Goal: Obtain resource: Obtain resource

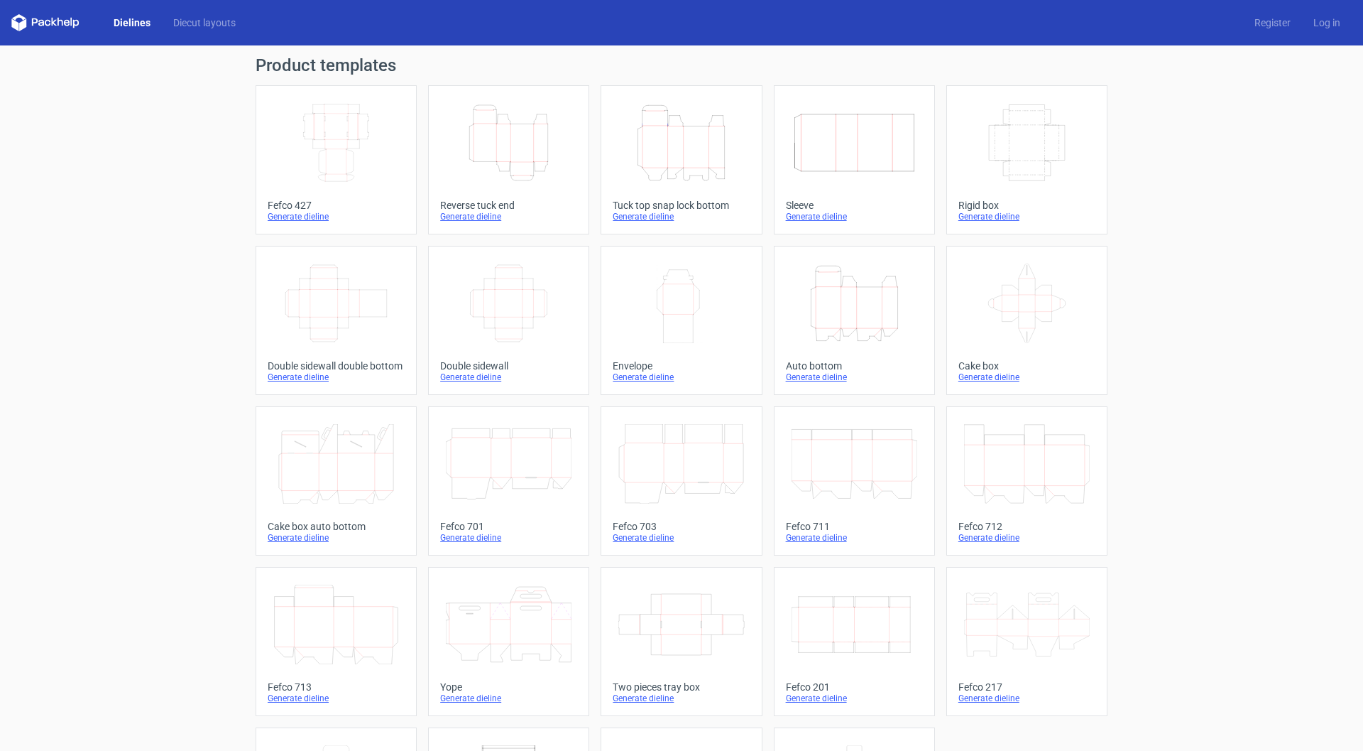
click at [537, 173] on icon "Height Depth Width" at bounding box center [509, 143] width 126 height 80
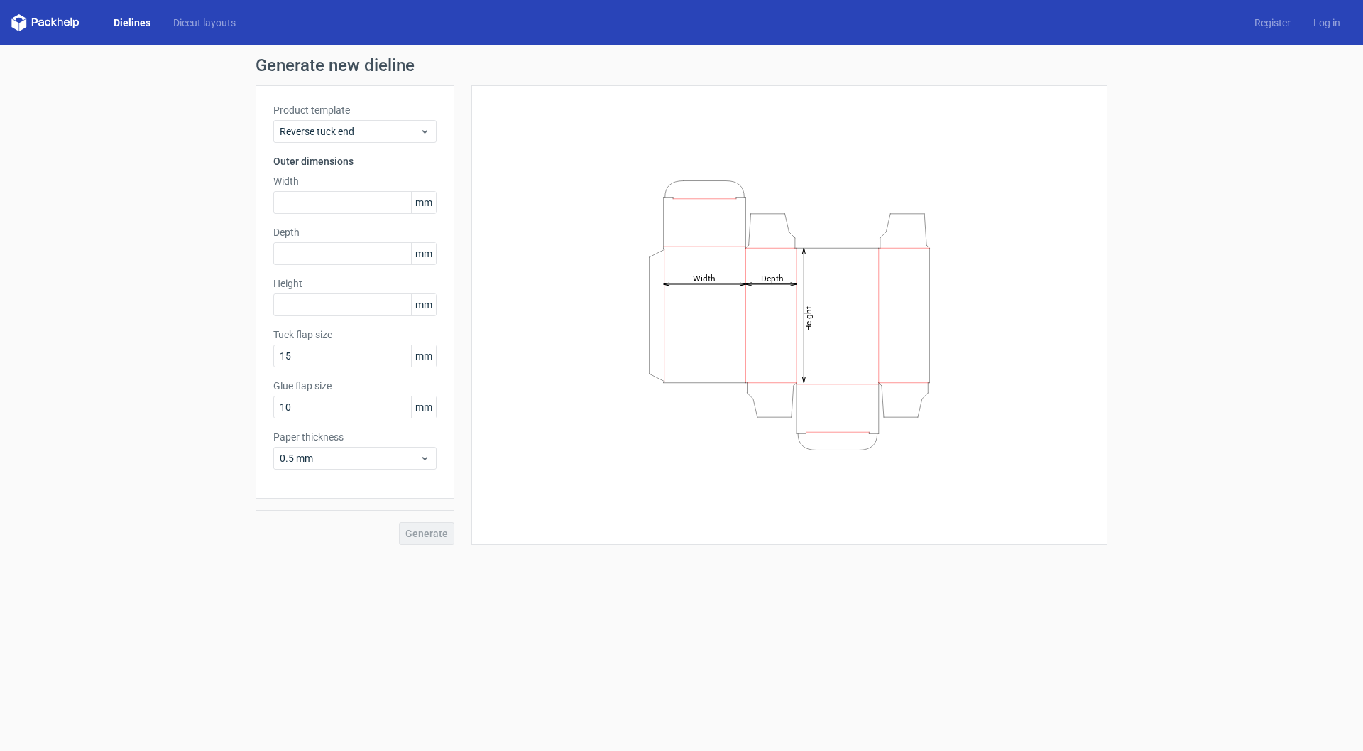
click at [715, 284] on line at bounding box center [705, 284] width 82 height 0
click at [349, 195] on input "text" at bounding box center [354, 202] width 163 height 23
type input "75"
type input "43"
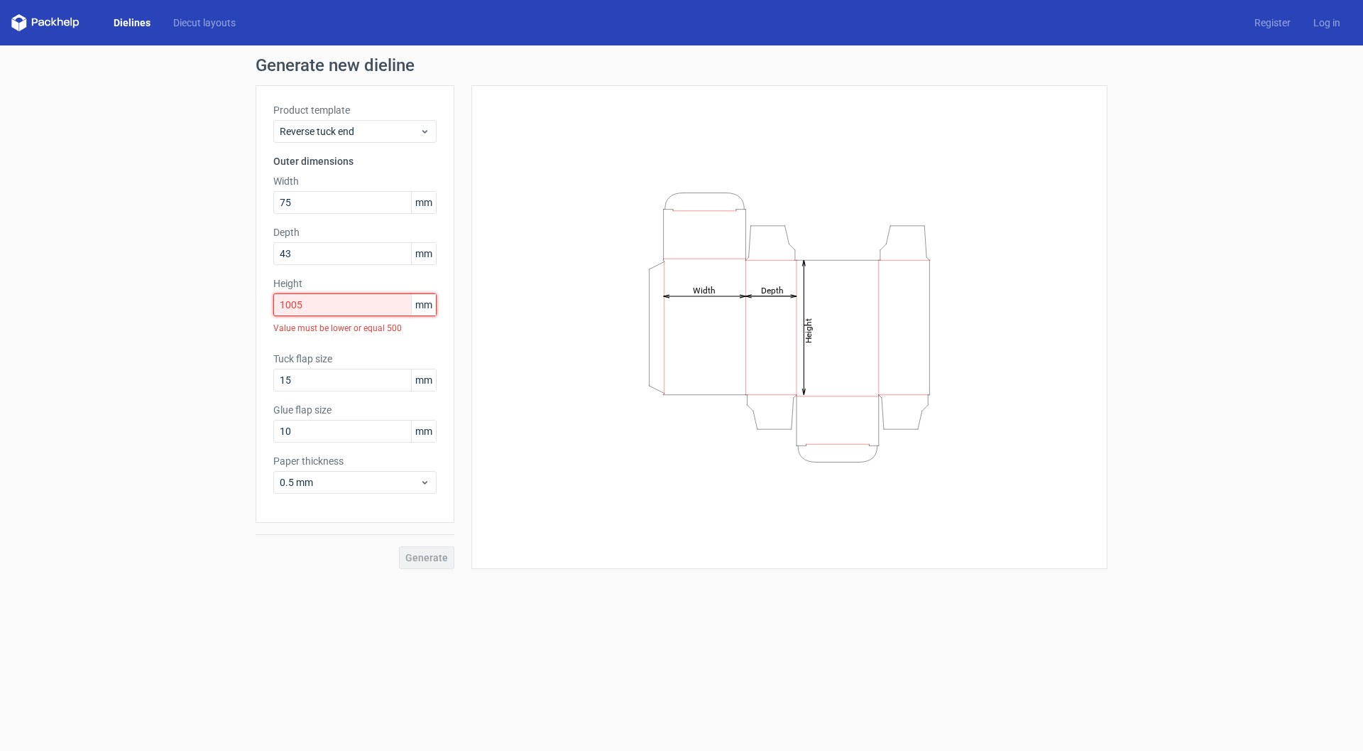
click at [356, 312] on input "1005" at bounding box center [354, 304] width 163 height 23
drag, startPoint x: 356, startPoint y: 312, endPoint x: 224, endPoint y: 321, distance: 133.1
click at [224, 321] on div "Generate new dieline Product template Reverse tuck end Outer dimensions Width 7…" at bounding box center [681, 312] width 1363 height 535
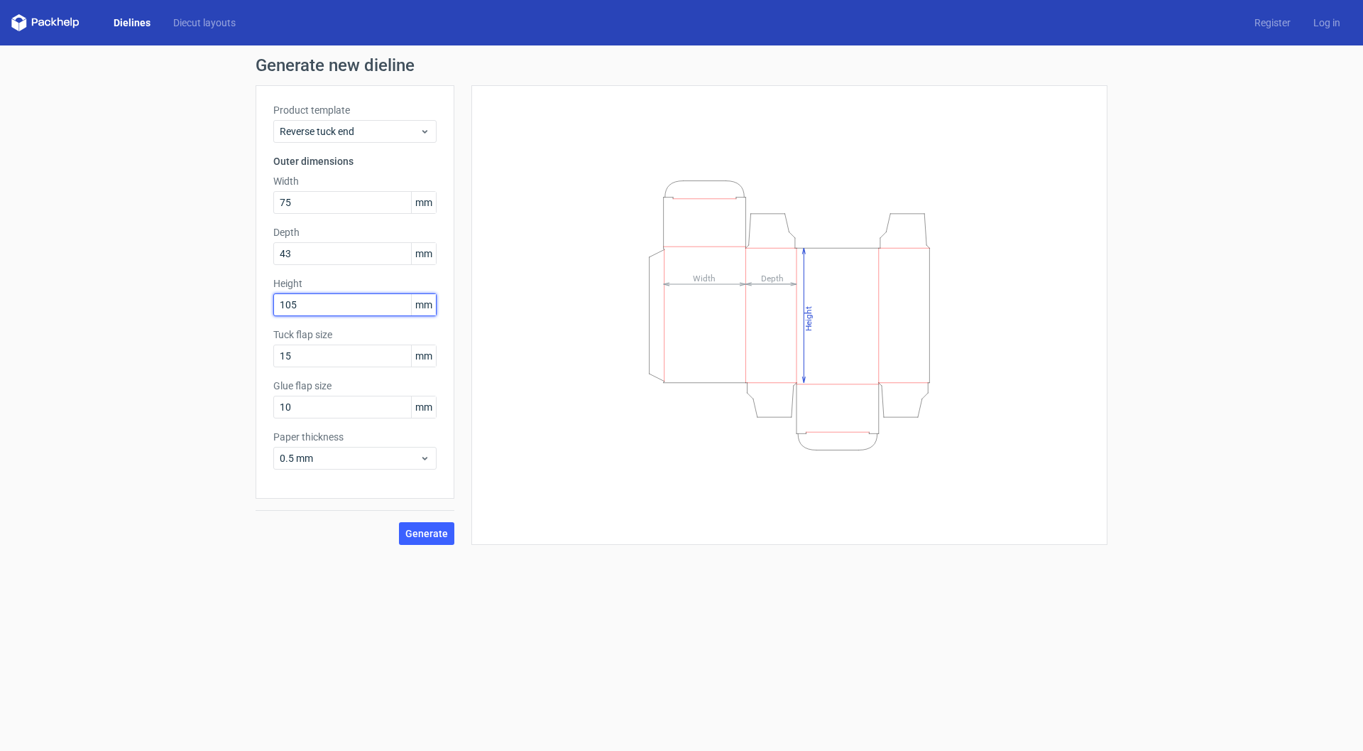
type input "105"
click at [308, 533] on div "Generate" at bounding box center [355, 521] width 199 height 46
click at [302, 194] on input "75" at bounding box center [354, 202] width 163 height 23
click at [318, 249] on input "43" at bounding box center [354, 253] width 163 height 23
click at [332, 305] on input "105" at bounding box center [354, 304] width 163 height 23
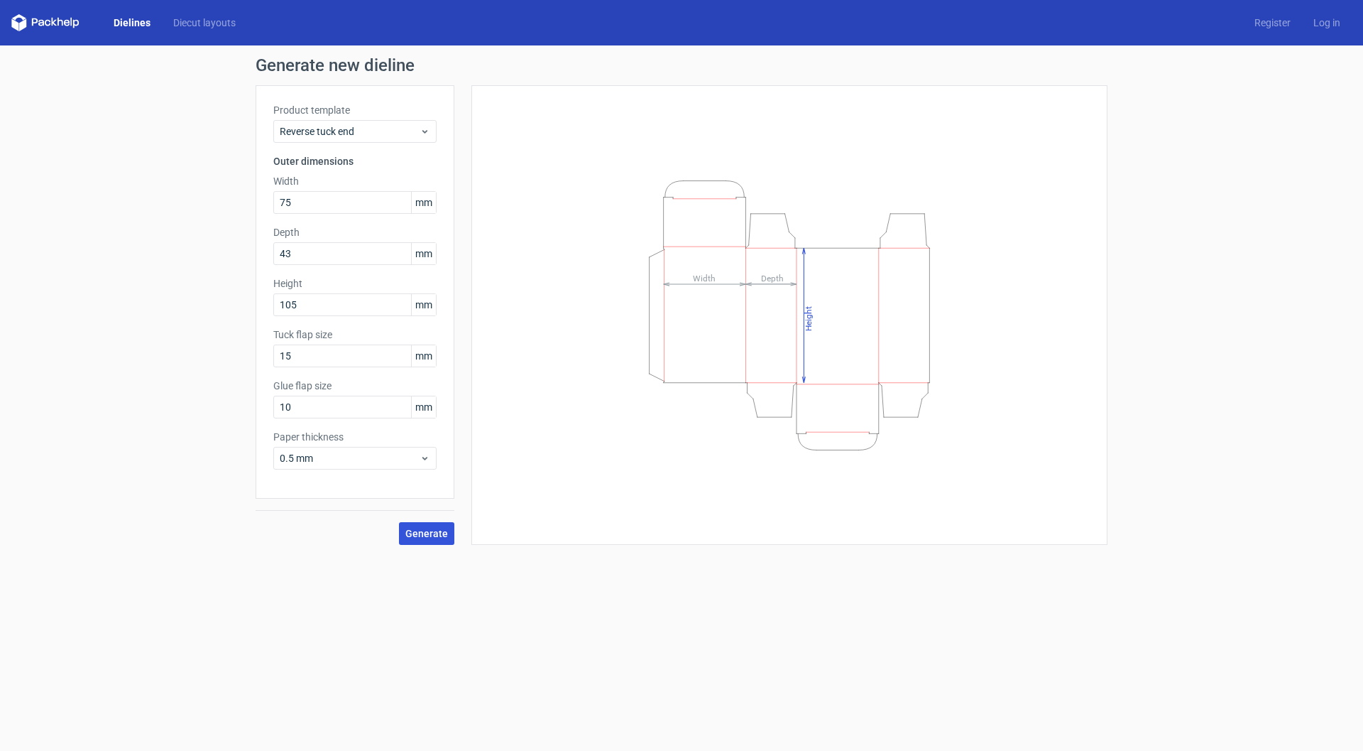
click at [420, 538] on span "Generate" at bounding box center [426, 533] width 43 height 10
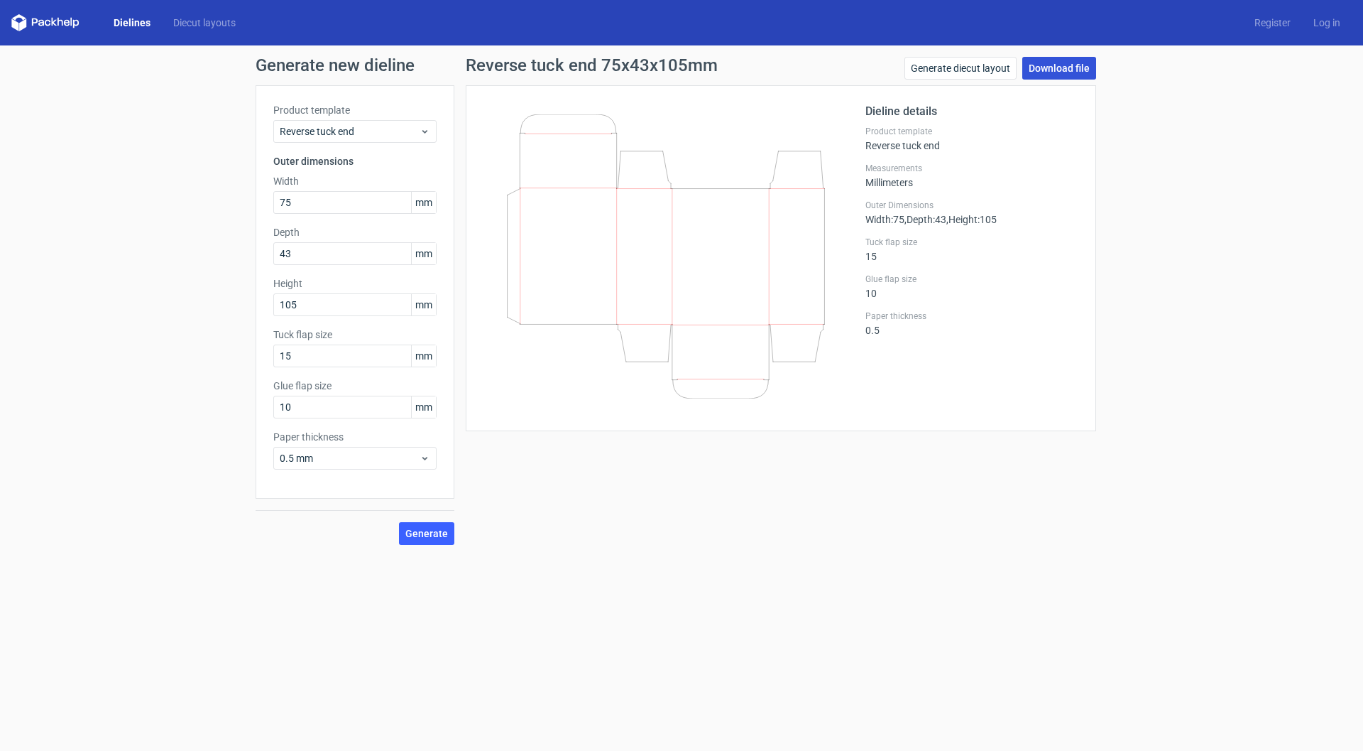
click at [1079, 66] on link "Download file" at bounding box center [1059, 68] width 74 height 23
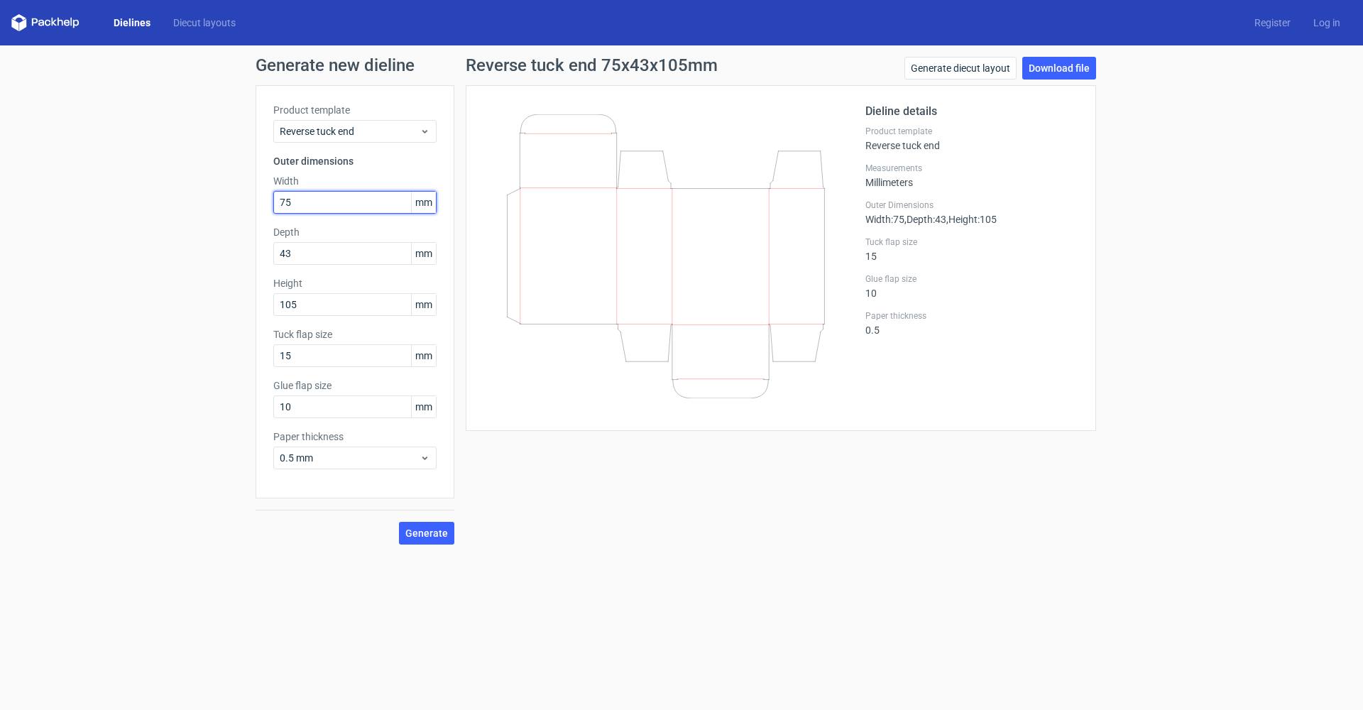
drag, startPoint x: 369, startPoint y: 211, endPoint x: 207, endPoint y: 216, distance: 162.0
click at [207, 216] on div "Generate new dieline Product template Reverse tuck end Outer dimensions Width 7…" at bounding box center [681, 300] width 1363 height 511
click at [616, 574] on form "Generate new dieline Product template Reverse tuck end Outer dimensions Width 7…" at bounding box center [681, 377] width 1363 height 665
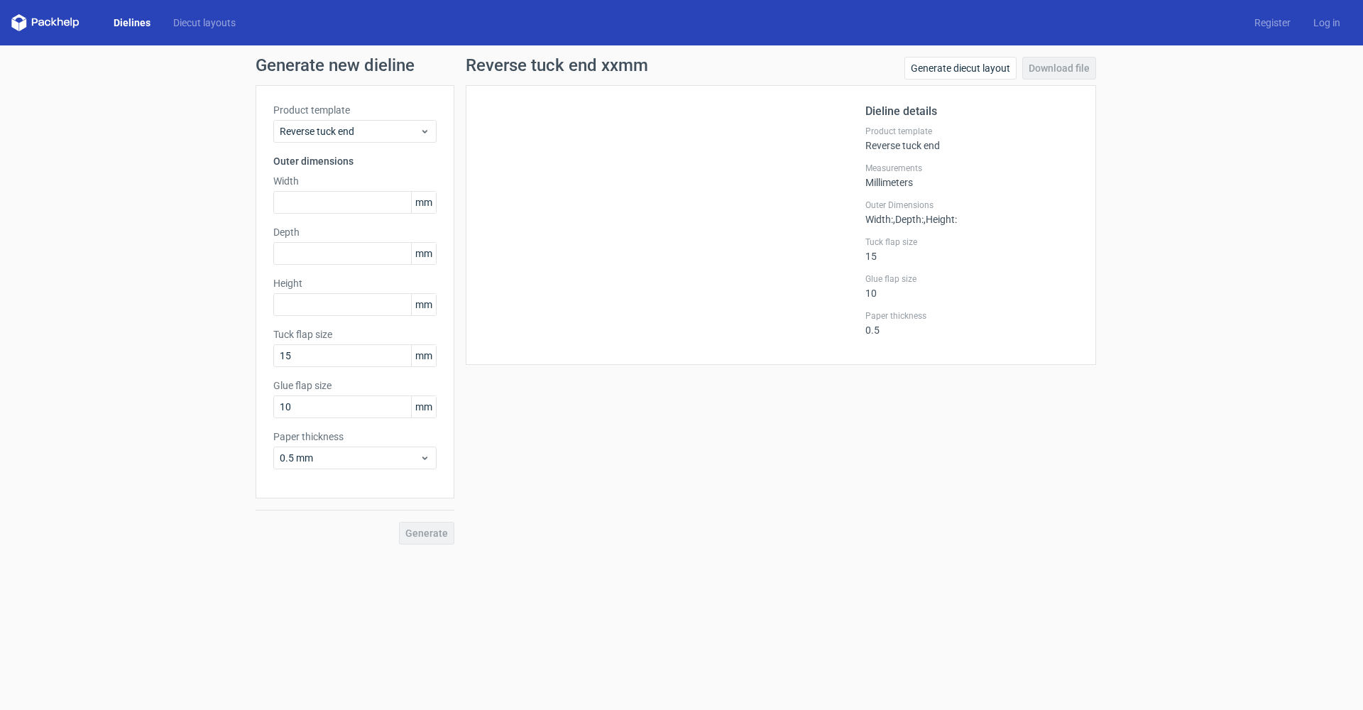
click at [552, 452] on div "Reverse tuck end xxmm Generate diecut layout Download file Dieline details Prod…" at bounding box center [780, 301] width 653 height 488
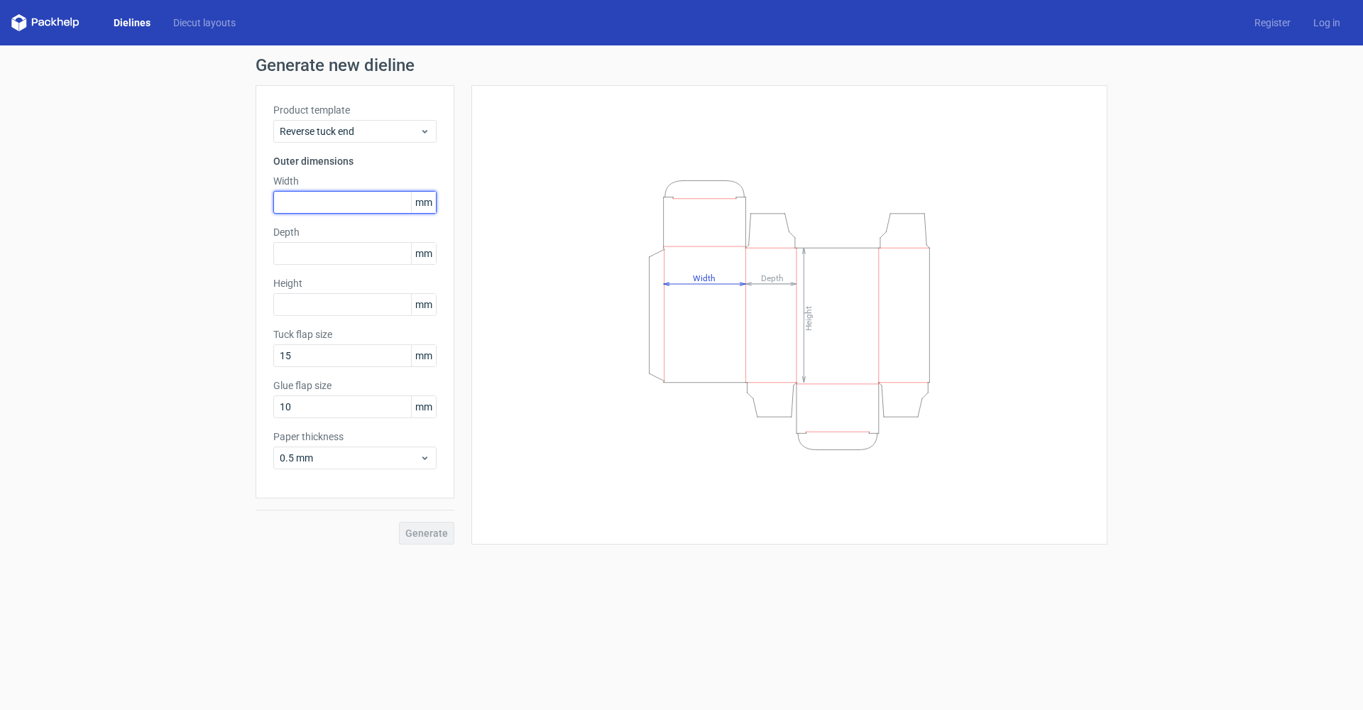
click at [323, 208] on input "text" at bounding box center [354, 202] width 163 height 23
type input "261"
click at [288, 299] on input "text" at bounding box center [354, 304] width 163 height 23
type input "294"
drag, startPoint x: 307, startPoint y: 413, endPoint x: 217, endPoint y: 424, distance: 90.1
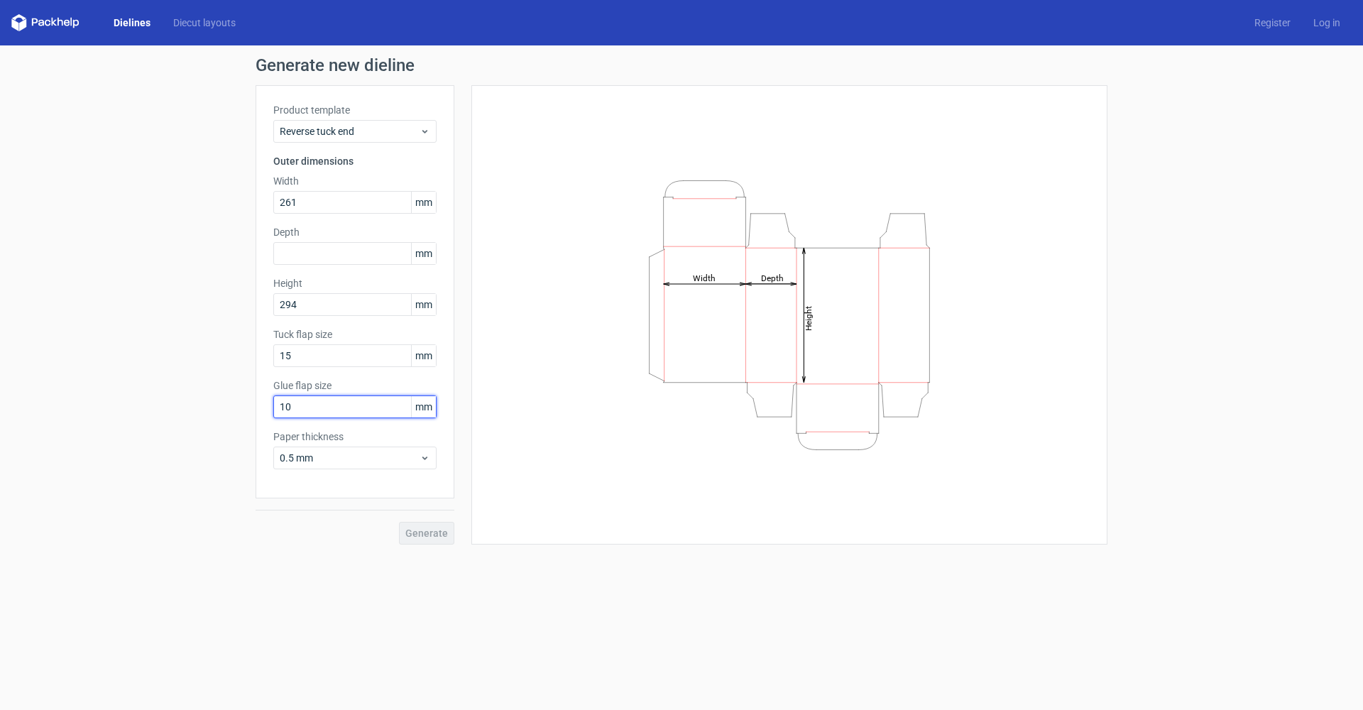
click at [259, 411] on div "Product template Reverse tuck end Outer dimensions Width 261 mm Depth mm Height…" at bounding box center [355, 291] width 199 height 413
type input "20"
